Goal: Check status: Check status

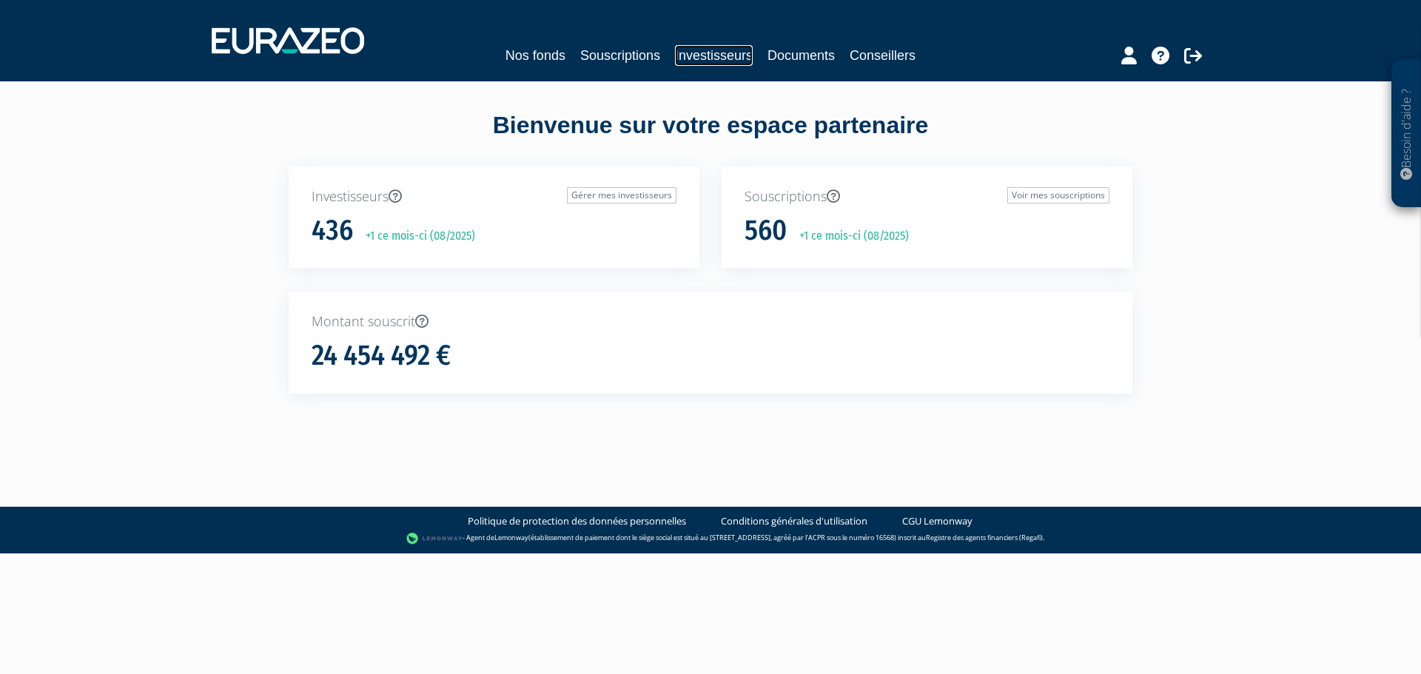
click at [733, 54] on link "Investisseurs" at bounding box center [714, 55] width 78 height 21
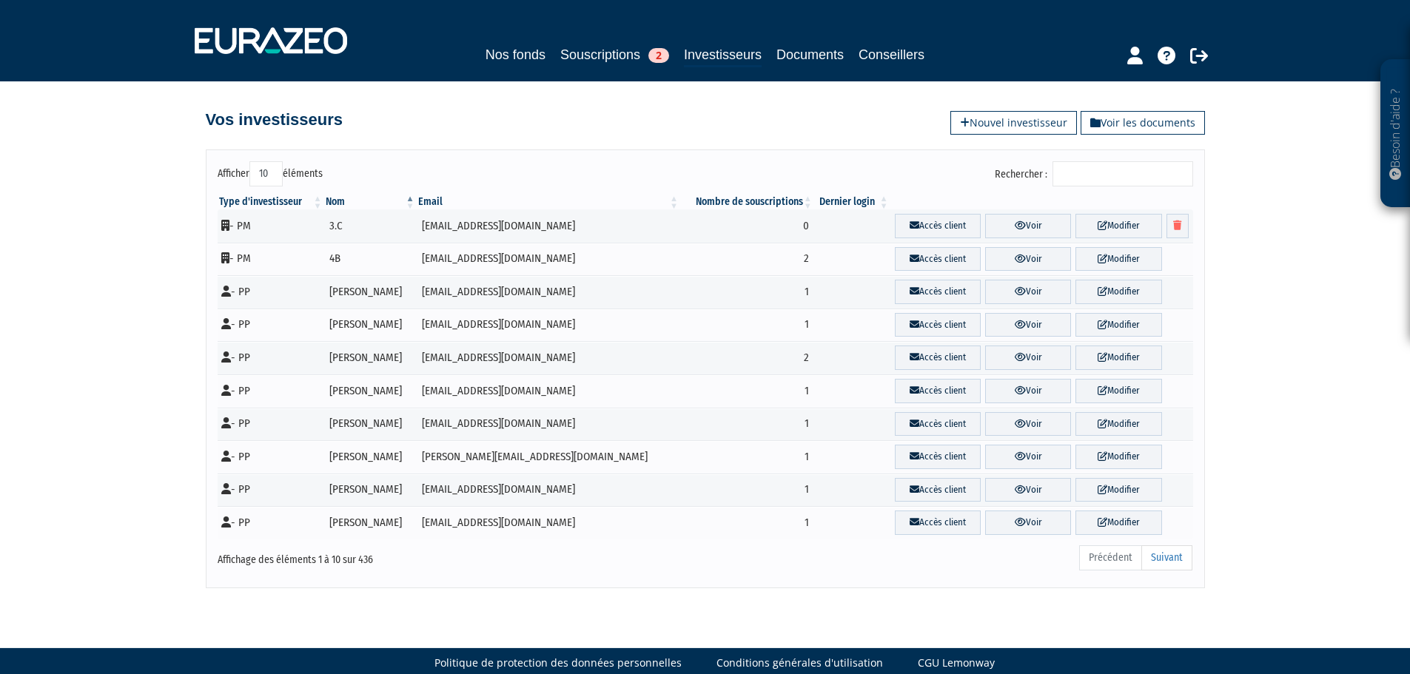
click at [1097, 172] on input "Rechercher :" at bounding box center [1122, 173] width 141 height 25
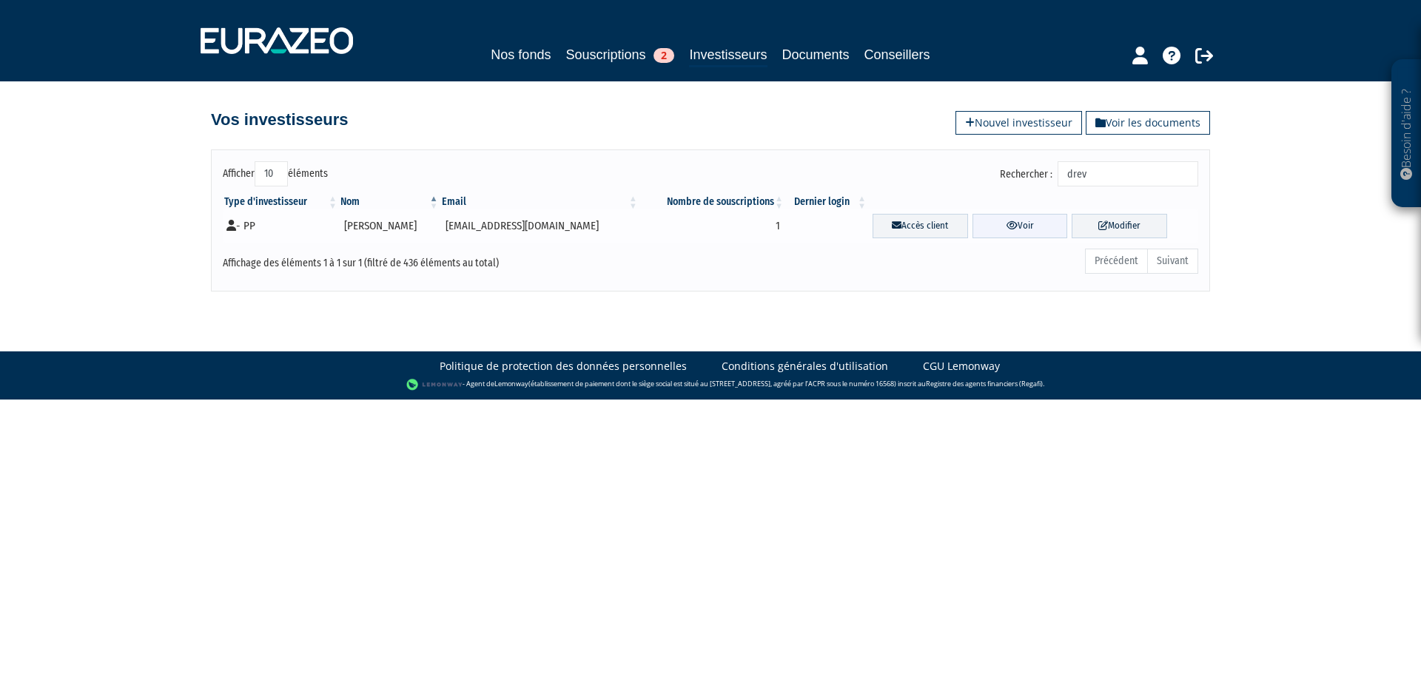
type input "drev"
click at [1033, 233] on link "Voir" at bounding box center [1019, 226] width 95 height 24
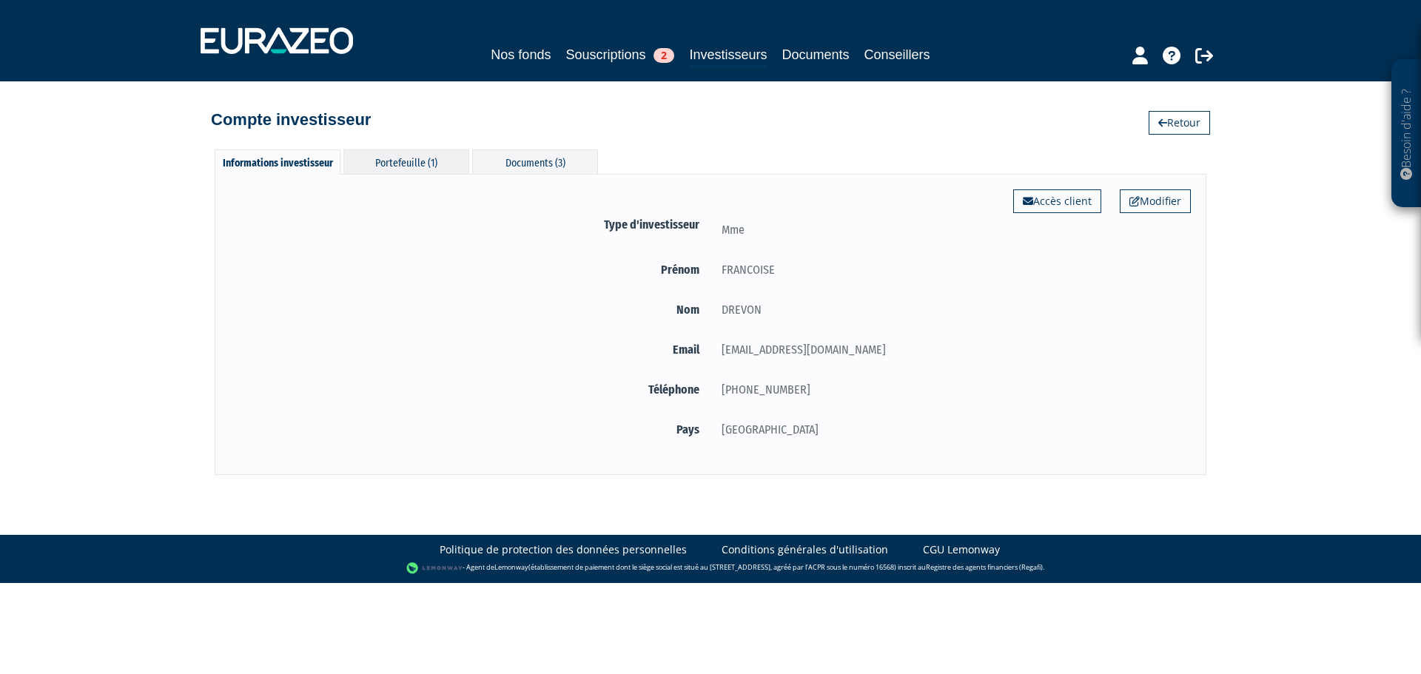
click at [377, 158] on div "Portefeuille (1)" at bounding box center [406, 161] width 126 height 24
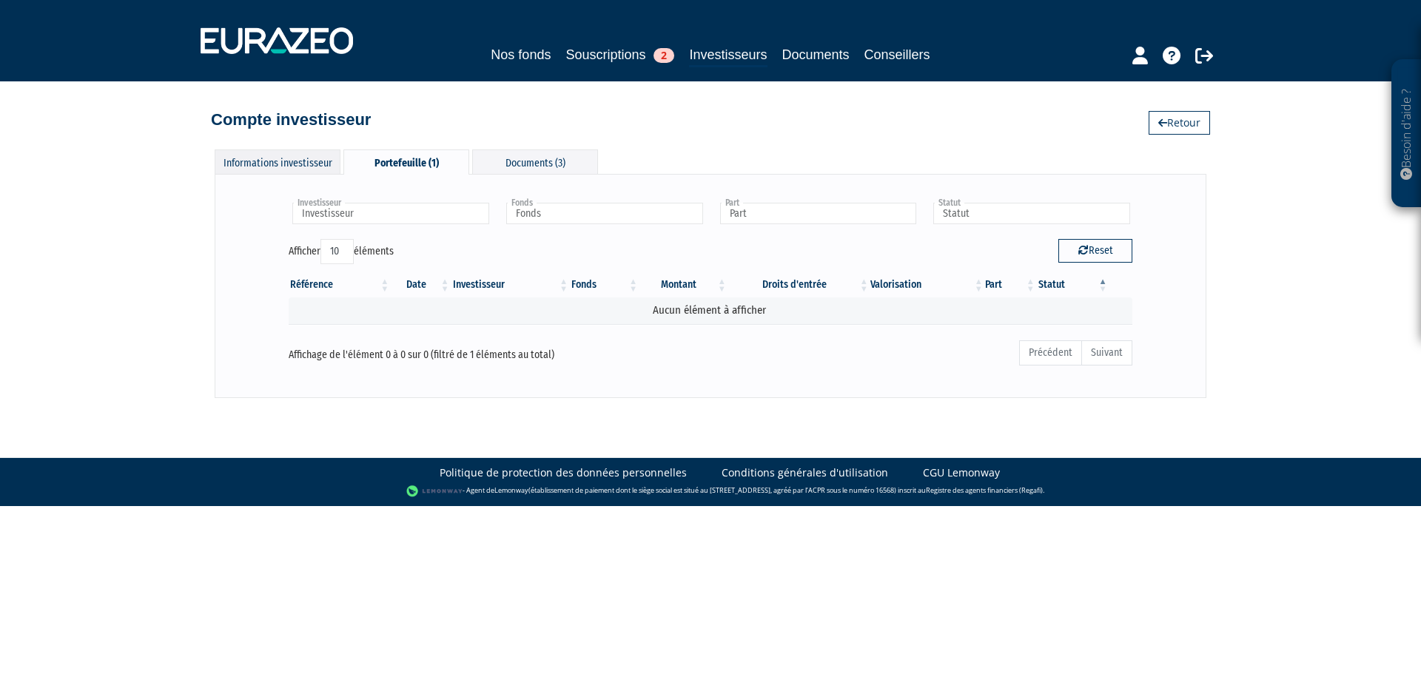
click at [286, 155] on div "Informations investisseur" at bounding box center [278, 161] width 126 height 24
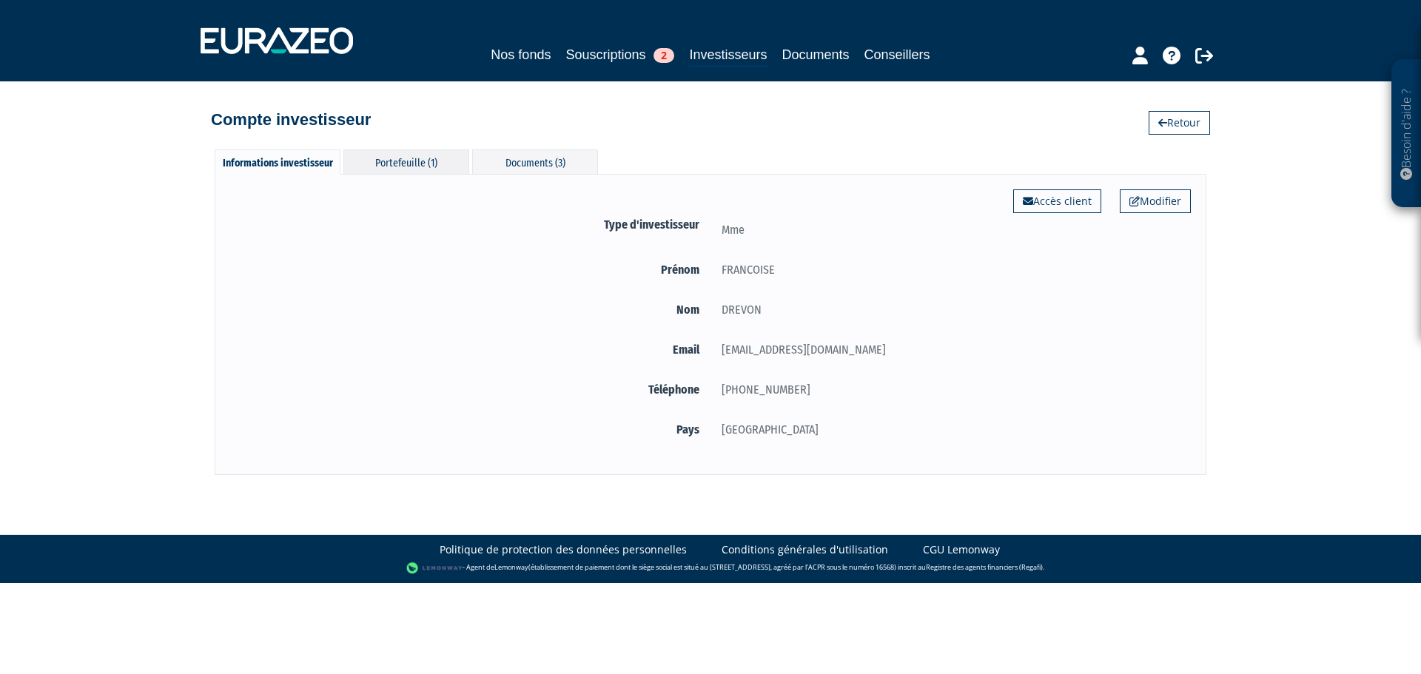
click at [374, 163] on div "Portefeuille (1)" at bounding box center [406, 161] width 126 height 24
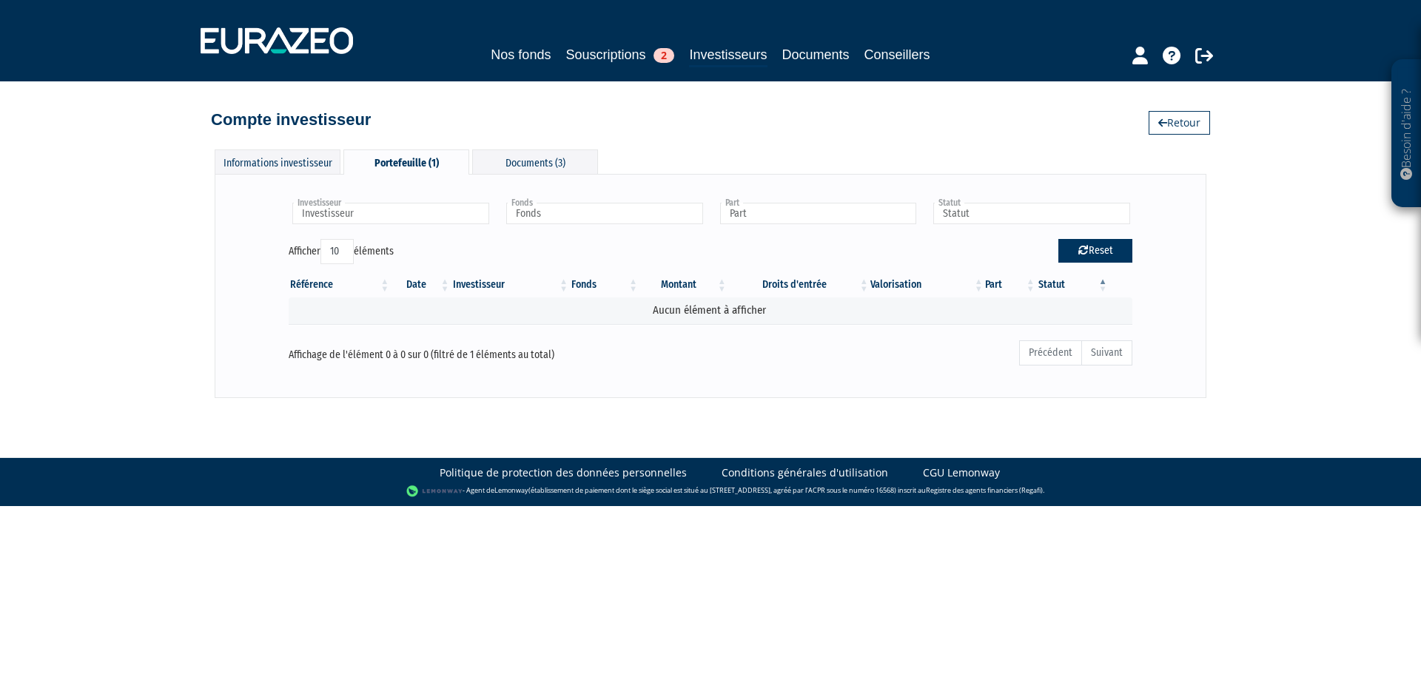
click at [1090, 253] on button "Reset" at bounding box center [1095, 251] width 74 height 24
type input "Investisseur"
type input "Fonds"
type input "Part"
type input "Statut"
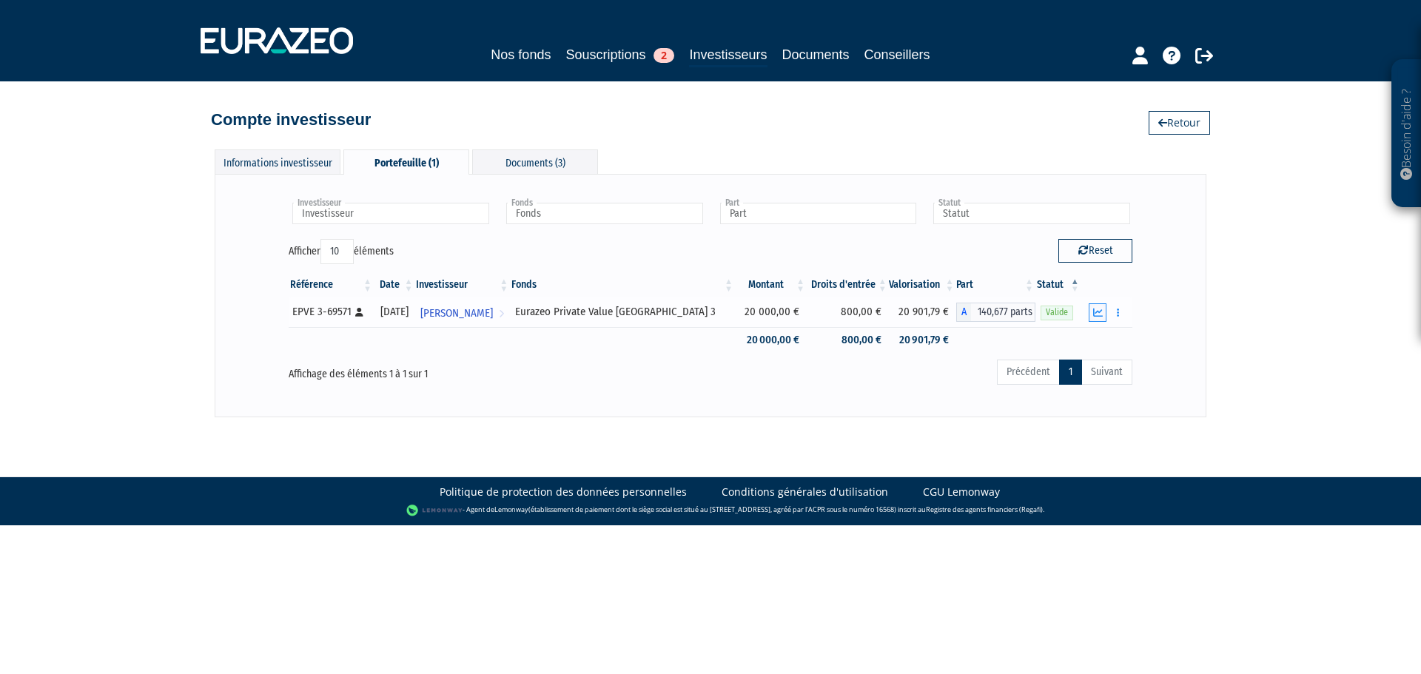
click at [1098, 308] on icon "button" at bounding box center [1098, 313] width 10 height 10
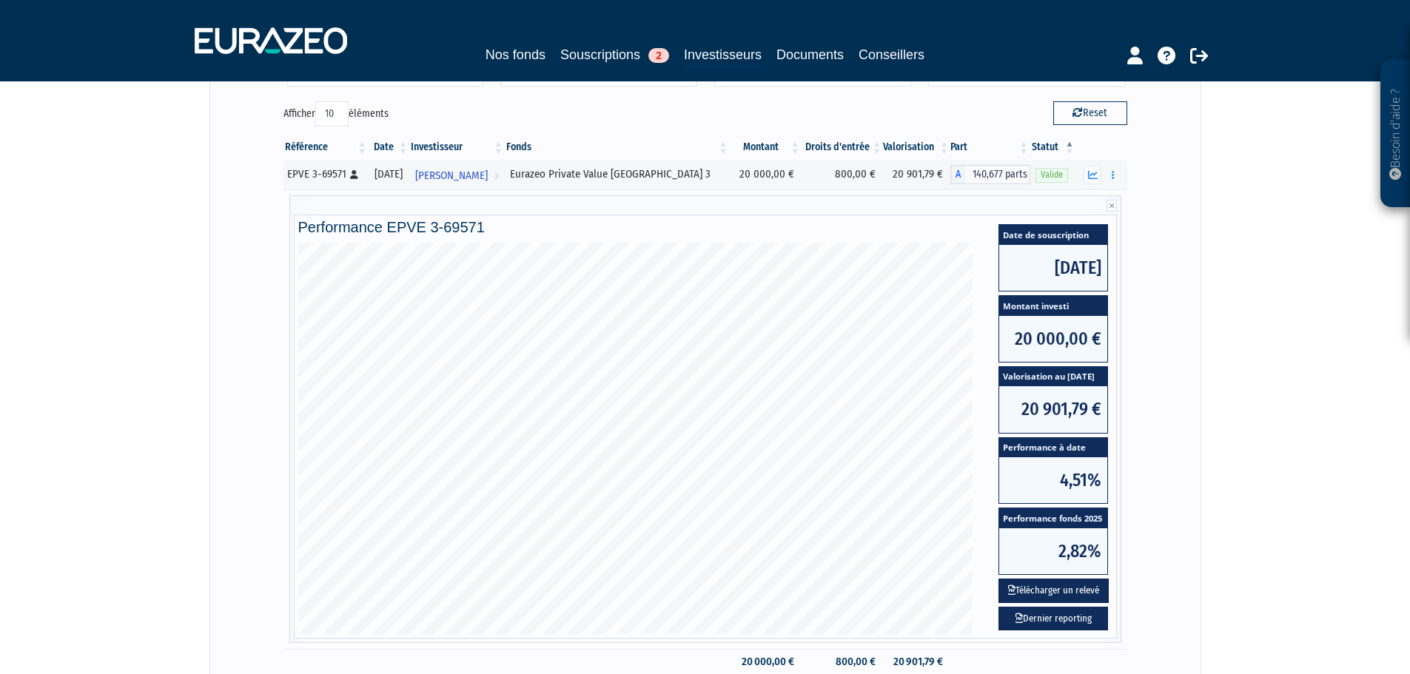
scroll to position [74, 0]
